Goal: Transaction & Acquisition: Book appointment/travel/reservation

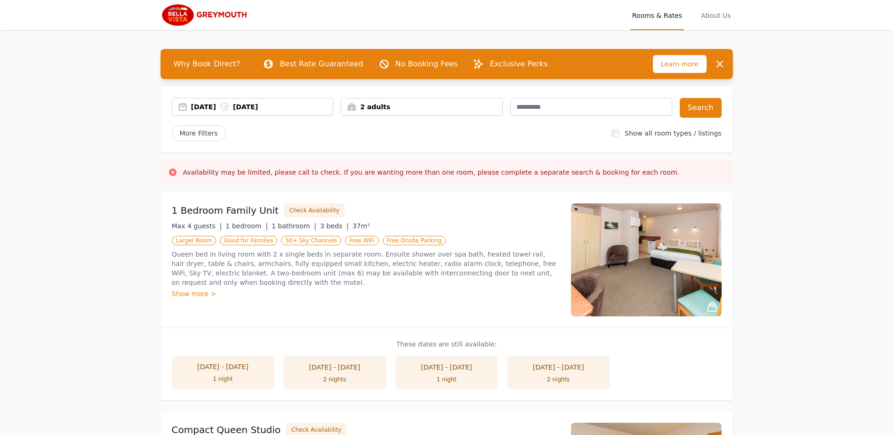
click at [210, 108] on div "[DATE] [DATE]" at bounding box center [262, 106] width 142 height 9
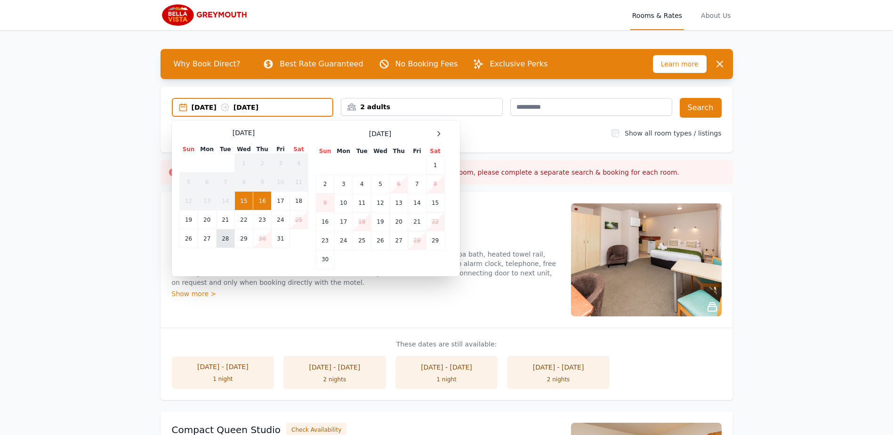
click at [227, 235] on td "28" at bounding box center [225, 238] width 18 height 19
click at [259, 239] on td "30" at bounding box center [262, 238] width 18 height 19
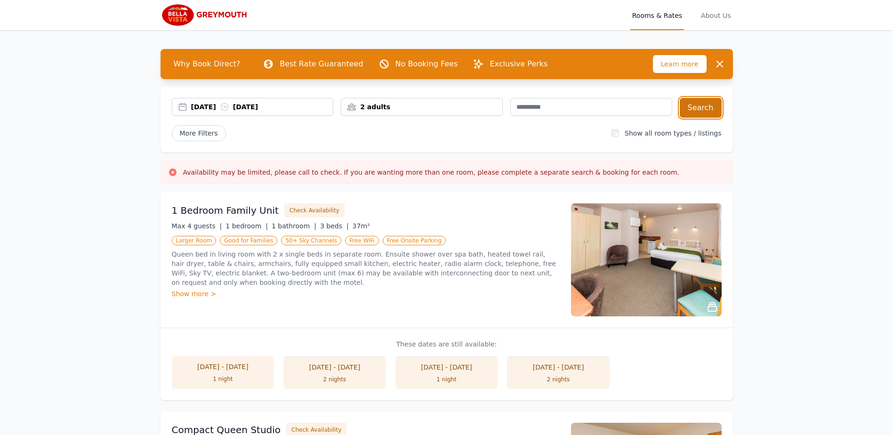
click at [689, 112] on button "Search" at bounding box center [701, 108] width 42 height 20
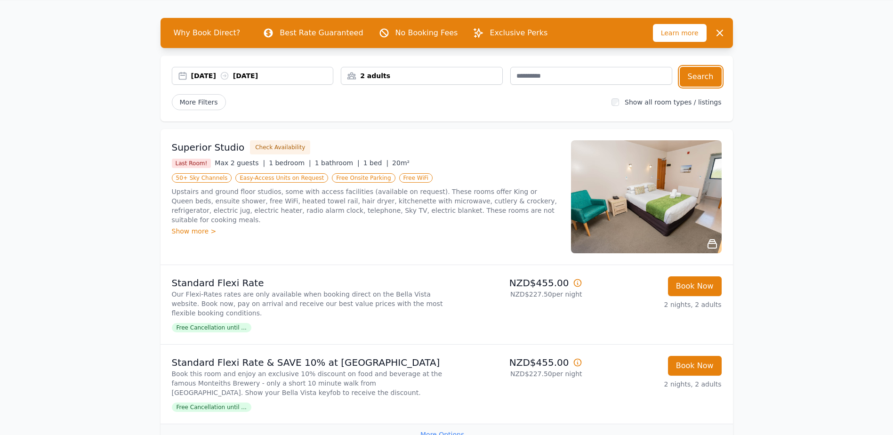
scroll to position [47, 0]
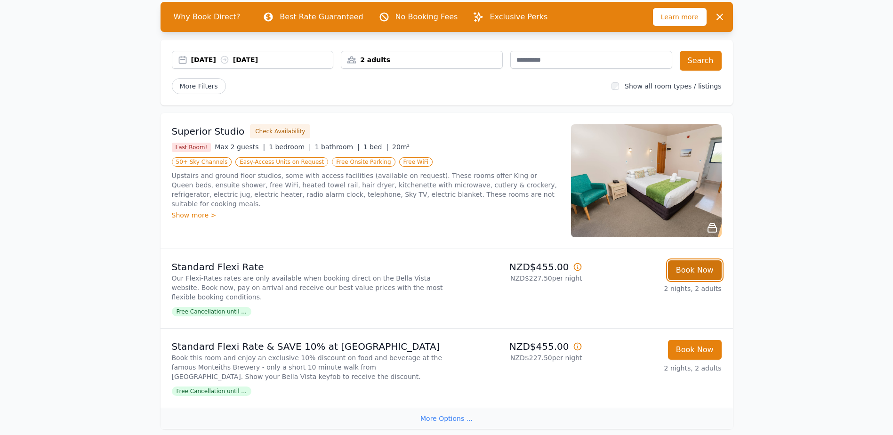
click at [697, 274] on button "Book Now" at bounding box center [695, 270] width 54 height 20
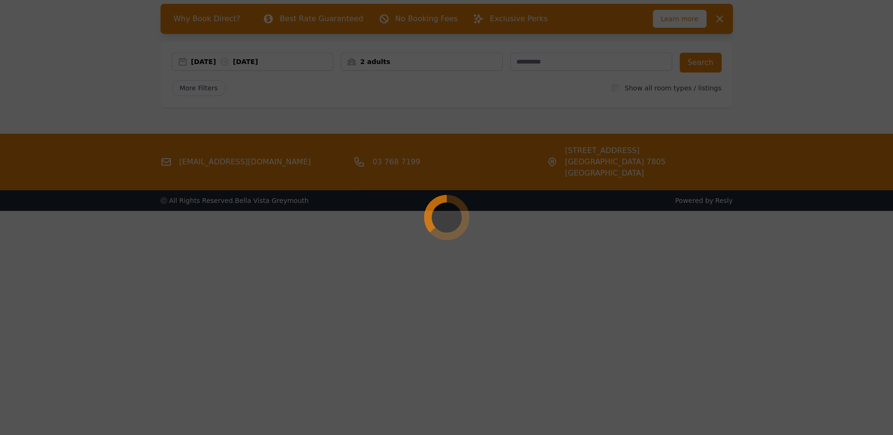
scroll to position [45, 0]
select select "**"
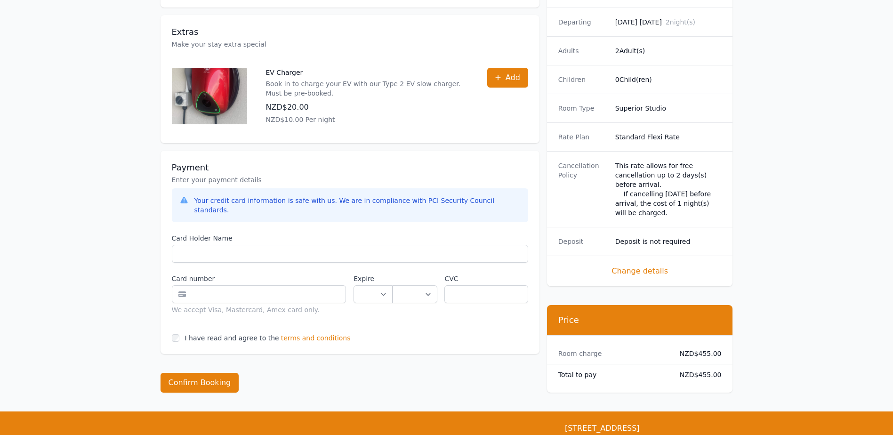
scroll to position [418, 0]
